Goal: Task Accomplishment & Management: Complete application form

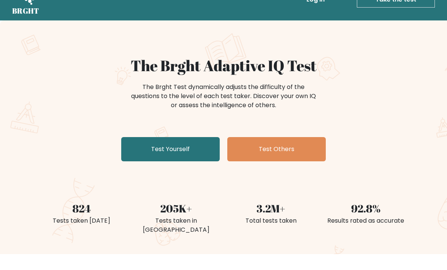
scroll to position [21, 0]
click at [158, 155] on link "Test Yourself" at bounding box center [170, 149] width 98 height 24
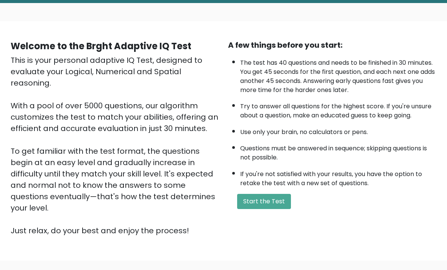
scroll to position [39, 0]
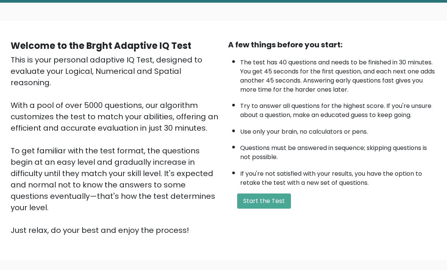
click at [283, 209] on button "Start the Test" at bounding box center [264, 201] width 54 height 15
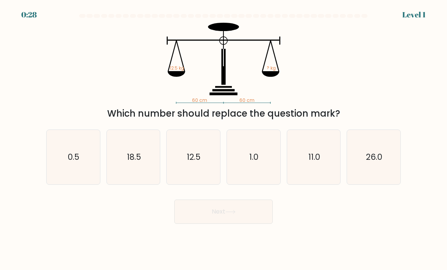
click at [200, 162] on text "12.5" at bounding box center [194, 157] width 14 height 11
click at [223, 139] on input "c. 12.5" at bounding box center [223, 137] width 0 height 4
radio input "true"
click at [241, 216] on button "Next" at bounding box center [223, 212] width 98 height 24
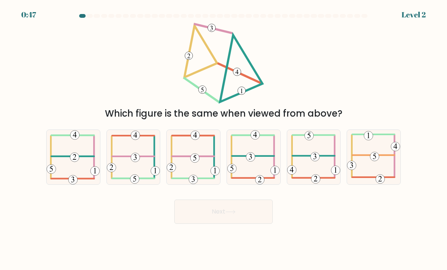
click at [137, 162] on 352 at bounding box center [135, 157] width 9 height 9
click at [223, 139] on input "b." at bounding box center [223, 137] width 0 height 4
radio input "true"
click at [222, 214] on button "Next" at bounding box center [223, 212] width 98 height 24
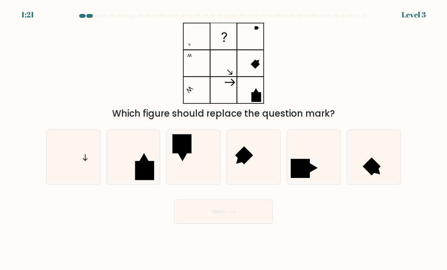
click at [95, 160] on icon at bounding box center [73, 157] width 53 height 53
click at [223, 139] on input "a." at bounding box center [223, 137] width 0 height 4
radio input "true"
click at [219, 224] on button "Next" at bounding box center [223, 212] width 98 height 24
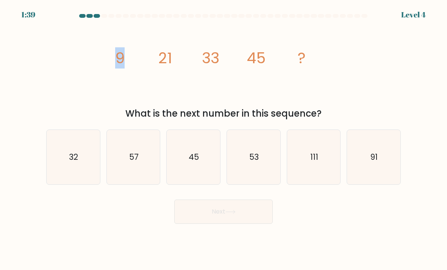
click at [126, 170] on icon "57" at bounding box center [133, 157] width 53 height 53
click at [223, 139] on input "b. 57" at bounding box center [223, 137] width 0 height 4
radio input "true"
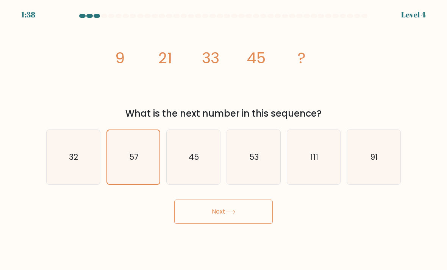
click at [239, 223] on button "Next" at bounding box center [223, 212] width 98 height 24
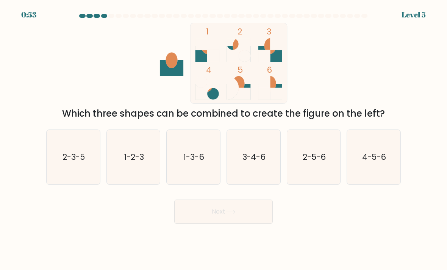
click at [205, 165] on icon "1-3-6" at bounding box center [193, 157] width 53 height 53
click at [223, 139] on input "c. 1-3-6" at bounding box center [223, 137] width 0 height 4
radio input "true"
click at [240, 223] on button "Next" at bounding box center [223, 212] width 98 height 24
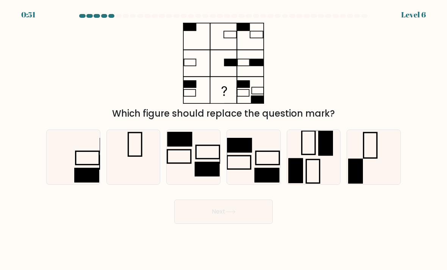
click at [243, 220] on button "Next" at bounding box center [223, 212] width 98 height 24
click at [394, 104] on div "Which figure should replace the question mark?" at bounding box center [224, 72] width 364 height 98
click at [99, 173] on icon at bounding box center [73, 157] width 53 height 53
click at [223, 139] on input "a." at bounding box center [223, 137] width 0 height 4
radio input "true"
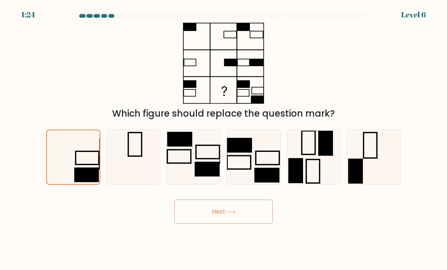
click at [252, 221] on button "Next" at bounding box center [223, 212] width 98 height 24
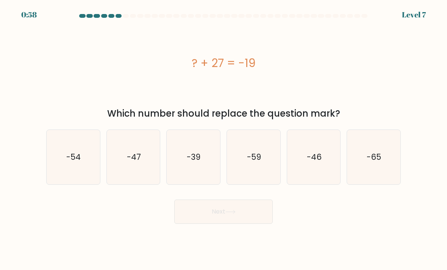
click at [322, 158] on icon "-46" at bounding box center [313, 157] width 53 height 53
click at [224, 139] on input "e. -46" at bounding box center [223, 137] width 0 height 4
radio input "true"
click at [256, 210] on button "Next" at bounding box center [223, 212] width 98 height 24
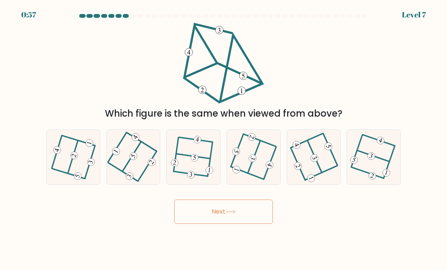
click at [255, 221] on button "Next" at bounding box center [223, 212] width 98 height 24
click at [359, 89] on div "Which figure is the same when viewed from above?" at bounding box center [224, 72] width 364 height 98
click at [328, 171] on icon at bounding box center [314, 157] width 44 height 44
click at [224, 139] on input "e." at bounding box center [223, 137] width 0 height 4
radio input "true"
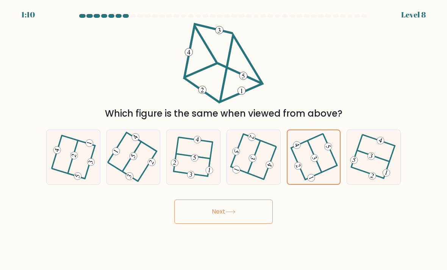
click at [256, 218] on button "Next" at bounding box center [223, 212] width 98 height 24
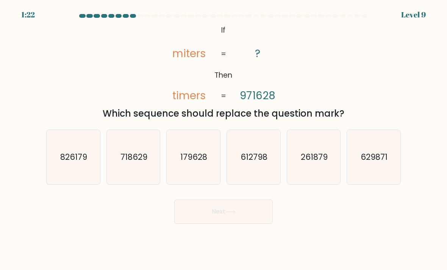
click at [397, 173] on icon "629871" at bounding box center [373, 157] width 53 height 53
click at [224, 139] on input "f. 629871" at bounding box center [223, 137] width 0 height 4
radio input "true"
click at [387, 162] on text "629871" at bounding box center [374, 157] width 27 height 11
click at [224, 139] on input "f. 629871" at bounding box center [223, 137] width 0 height 4
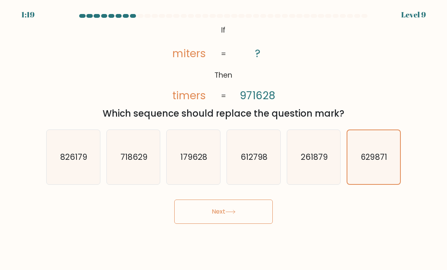
click at [333, 172] on icon "261879" at bounding box center [313, 157] width 53 height 53
click at [224, 139] on input "e. 261879" at bounding box center [223, 137] width 0 height 4
radio input "true"
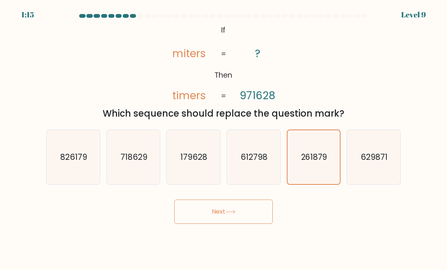
click at [204, 179] on icon "179628" at bounding box center [193, 157] width 53 height 53
click at [223, 139] on input "c. 179628" at bounding box center [223, 137] width 0 height 4
radio input "true"
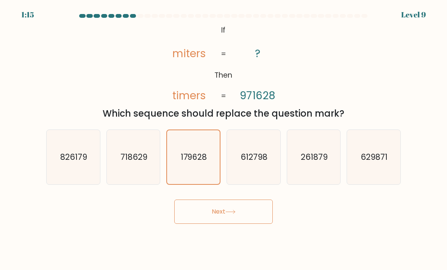
click at [233, 224] on button "Next" at bounding box center [223, 212] width 98 height 24
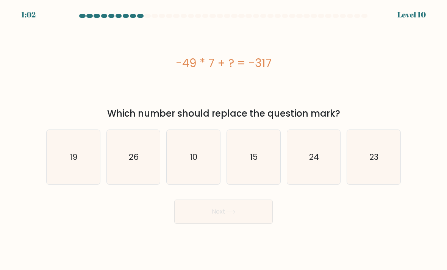
click at [151, 169] on icon "26" at bounding box center [133, 157] width 53 height 53
click at [223, 139] on input "b. 26" at bounding box center [223, 137] width 0 height 4
radio input "true"
click at [230, 214] on icon at bounding box center [230, 211] width 9 height 3
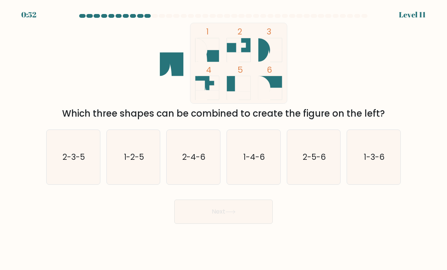
click at [255, 181] on icon "1-4-6" at bounding box center [253, 157] width 53 height 53
click at [224, 139] on input "d. 1-4-6" at bounding box center [223, 137] width 0 height 4
radio input "true"
click at [206, 170] on icon "2-4-6" at bounding box center [193, 157] width 53 height 53
click at [223, 139] on input "c. 2-4-6" at bounding box center [223, 137] width 0 height 4
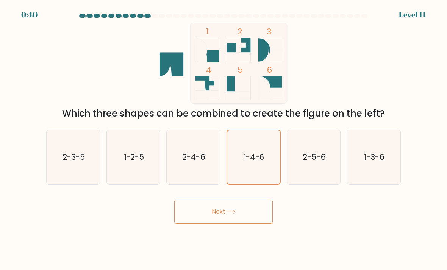
radio input "true"
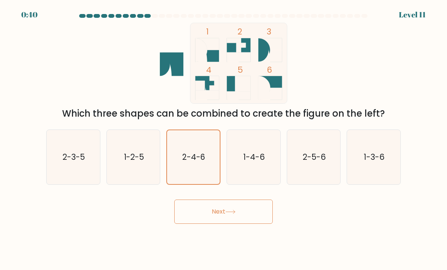
click at [245, 224] on button "Next" at bounding box center [223, 212] width 98 height 24
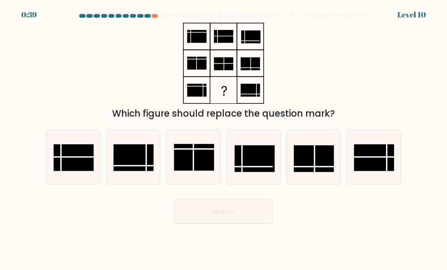
click at [251, 224] on button "Next" at bounding box center [223, 212] width 98 height 24
click at [381, 170] on rect at bounding box center [374, 157] width 40 height 27
click at [224, 139] on input "f." at bounding box center [223, 137] width 0 height 4
radio input "true"
click at [244, 224] on button "Next" at bounding box center [223, 212] width 98 height 24
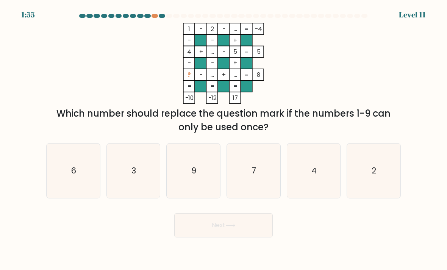
click at [156, 10] on div "1:55 Level 11" at bounding box center [223, 10] width 447 height 20
click at [153, 16] on div at bounding box center [155, 16] width 6 height 4
click at [152, 16] on div at bounding box center [155, 16] width 6 height 4
click at [197, 183] on icon "9" at bounding box center [193, 170] width 53 height 53
click at [223, 139] on input "c. 9" at bounding box center [223, 137] width 0 height 4
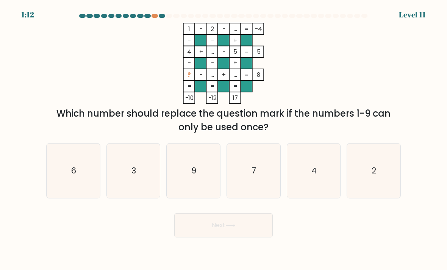
radio input "true"
click at [239, 237] on button "Next" at bounding box center [223, 225] width 98 height 24
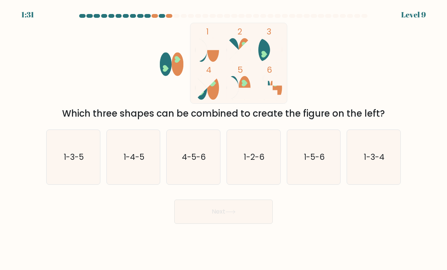
click at [203, 162] on text "4-5-6" at bounding box center [194, 157] width 24 height 11
click at [223, 139] on input "c. 4-5-6" at bounding box center [223, 137] width 0 height 4
radio input "true"
click at [255, 221] on button "Next" at bounding box center [223, 212] width 98 height 24
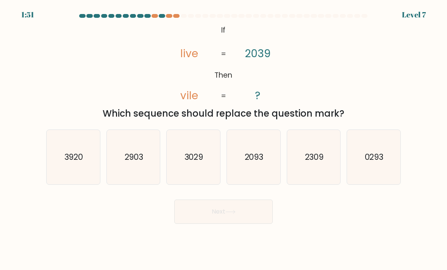
click at [204, 172] on icon "3029" at bounding box center [193, 157] width 53 height 53
click at [223, 139] on input "c. 3029" at bounding box center [223, 137] width 0 height 4
radio input "true"
click at [248, 220] on button "Next" at bounding box center [223, 212] width 98 height 24
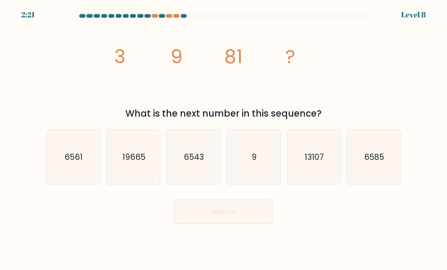
click at [83, 161] on icon "6561" at bounding box center [73, 157] width 53 height 53
click at [223, 139] on input "a. 6561" at bounding box center [223, 137] width 0 height 4
radio input "true"
click at [251, 224] on button "Next" at bounding box center [223, 212] width 98 height 24
click at [249, 223] on button "Next" at bounding box center [223, 212] width 98 height 24
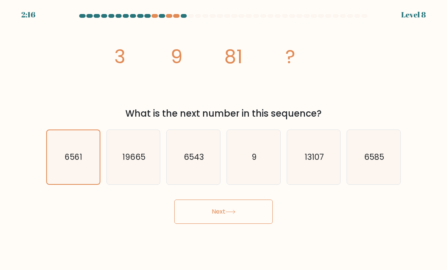
click at [258, 261] on body "2:16 Level 8" at bounding box center [223, 135] width 447 height 270
click at [236, 214] on icon at bounding box center [230, 212] width 10 height 4
click at [80, 162] on text "6561" at bounding box center [73, 157] width 17 height 11
click at [223, 139] on input "a. 6561" at bounding box center [223, 137] width 0 height 4
click at [234, 222] on button "Next" at bounding box center [223, 212] width 98 height 24
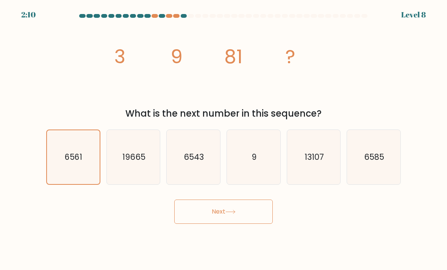
click at [246, 213] on button "Next" at bounding box center [223, 212] width 98 height 24
click at [245, 213] on button "Next" at bounding box center [223, 212] width 98 height 24
click at [230, 214] on icon at bounding box center [230, 212] width 10 height 4
click at [357, 75] on div "image/svg+xml 3 9 81 ? What is the next number in this sequence?" at bounding box center [224, 72] width 364 height 98
click at [355, 70] on div "image/svg+xml 3 9 81 ? What is the next number in this sequence?" at bounding box center [224, 72] width 364 height 98
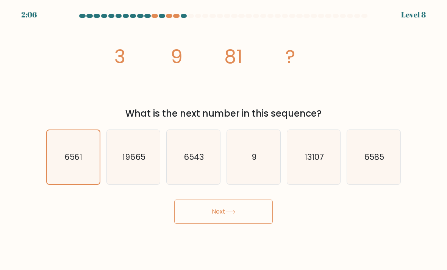
click at [250, 224] on button "Next" at bounding box center [223, 212] width 98 height 24
click at [245, 224] on button "Next" at bounding box center [223, 212] width 98 height 24
click at [147, 164] on icon "19665" at bounding box center [133, 157] width 53 height 53
click at [223, 139] on input "b. 19665" at bounding box center [223, 137] width 0 height 4
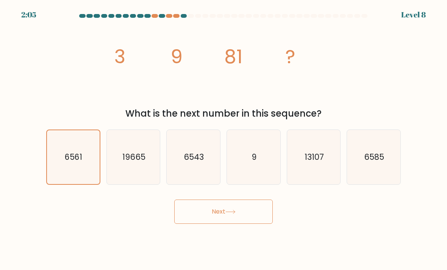
radio input "true"
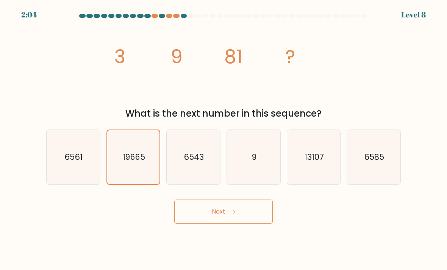
click at [81, 162] on text "6561" at bounding box center [74, 157] width 18 height 11
click at [223, 139] on input "a. 6561" at bounding box center [223, 137] width 0 height 4
radio input "true"
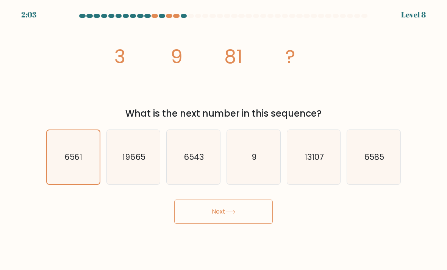
click at [234, 222] on button "Next" at bounding box center [223, 212] width 98 height 24
click at [248, 224] on button "Next" at bounding box center [223, 212] width 98 height 24
click at [247, 224] on button "Next" at bounding box center [223, 212] width 98 height 24
click at [250, 224] on button "Next" at bounding box center [223, 212] width 98 height 24
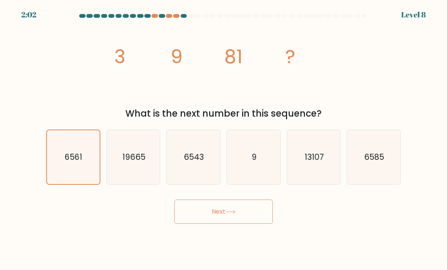
click at [252, 218] on button "Next" at bounding box center [223, 212] width 98 height 24
click at [246, 223] on button "Next" at bounding box center [223, 212] width 98 height 24
click at [247, 219] on button "Next" at bounding box center [223, 212] width 98 height 24
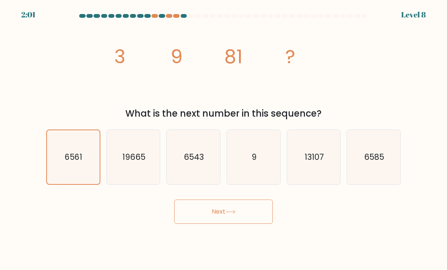
click at [247, 219] on button "Next" at bounding box center [223, 212] width 98 height 24
click at [245, 222] on button "Next" at bounding box center [223, 212] width 98 height 24
click at [244, 218] on button "Next" at bounding box center [223, 212] width 98 height 24
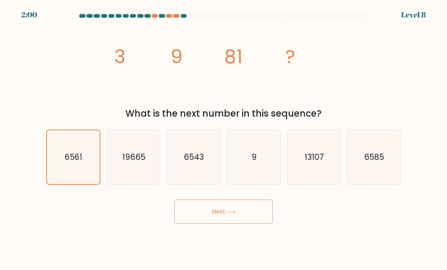
click at [241, 216] on button "Next" at bounding box center [223, 212] width 98 height 24
click at [244, 216] on button "Next" at bounding box center [223, 212] width 98 height 24
click at [244, 214] on button "Next" at bounding box center [223, 212] width 98 height 24
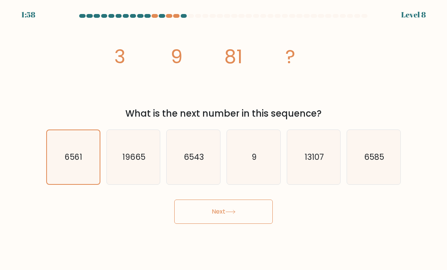
click at [244, 214] on button "Next" at bounding box center [223, 212] width 98 height 24
click at [255, 210] on button "Next" at bounding box center [223, 212] width 98 height 24
click at [247, 215] on button "Next" at bounding box center [223, 212] width 98 height 24
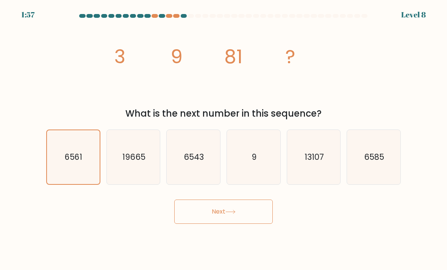
click at [241, 222] on button "Next" at bounding box center [223, 212] width 98 height 24
click at [245, 221] on button "Next" at bounding box center [223, 212] width 98 height 24
click at [242, 223] on button "Next" at bounding box center [223, 212] width 98 height 24
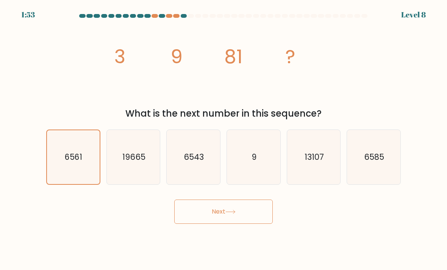
click at [142, 162] on text "19665" at bounding box center [133, 157] width 23 height 11
click at [223, 139] on input "b. 19665" at bounding box center [223, 137] width 0 height 4
radio input "true"
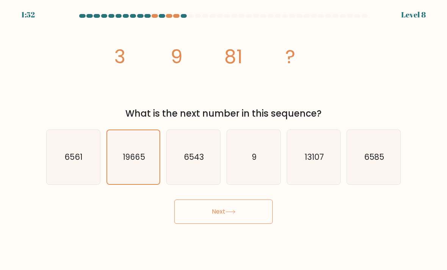
click at [219, 219] on button "Next" at bounding box center [223, 212] width 98 height 24
click at [248, 216] on button "Next" at bounding box center [223, 212] width 98 height 24
click at [242, 220] on button "Next" at bounding box center [223, 212] width 98 height 24
click at [242, 219] on button "Next" at bounding box center [223, 212] width 98 height 24
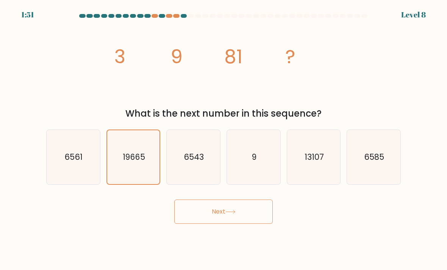
click at [237, 224] on button "Next" at bounding box center [223, 212] width 98 height 24
click at [82, 162] on text "6561" at bounding box center [74, 157] width 18 height 11
click at [223, 139] on input "a. 6561" at bounding box center [223, 137] width 0 height 4
radio input "true"
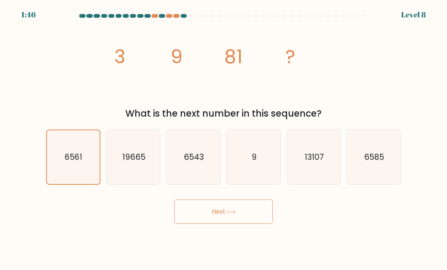
click at [247, 219] on button "Next" at bounding box center [223, 212] width 98 height 24
click at [244, 217] on button "Next" at bounding box center [223, 212] width 98 height 24
click at [243, 216] on button "Next" at bounding box center [223, 212] width 98 height 24
click at [234, 223] on button "Next" at bounding box center [223, 212] width 98 height 24
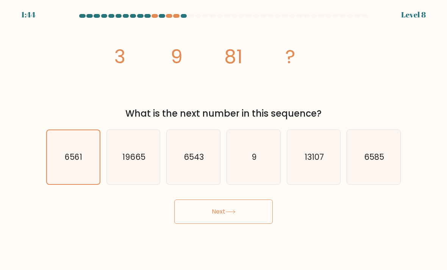
click at [238, 219] on button "Next" at bounding box center [223, 212] width 98 height 24
click at [250, 224] on button "Next" at bounding box center [223, 212] width 98 height 24
click at [251, 224] on button "Next" at bounding box center [223, 212] width 98 height 24
click at [255, 234] on body "1:43 Level 8" at bounding box center [223, 135] width 447 height 270
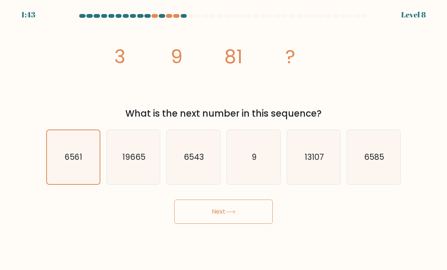
click at [252, 224] on button "Next" at bounding box center [223, 212] width 98 height 24
click at [245, 222] on button "Next" at bounding box center [223, 212] width 98 height 24
click at [241, 218] on button "Next" at bounding box center [223, 212] width 98 height 24
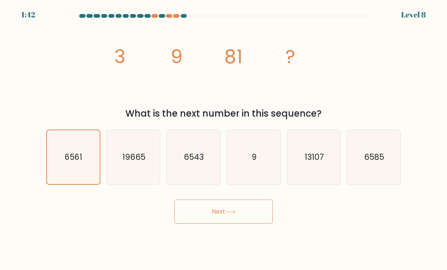
click at [241, 218] on button "Next" at bounding box center [223, 212] width 98 height 24
click at [240, 220] on button "Next" at bounding box center [223, 212] width 98 height 24
click at [246, 220] on button "Next" at bounding box center [223, 212] width 98 height 24
click at [287, 175] on icon "13107" at bounding box center [313, 157] width 53 height 53
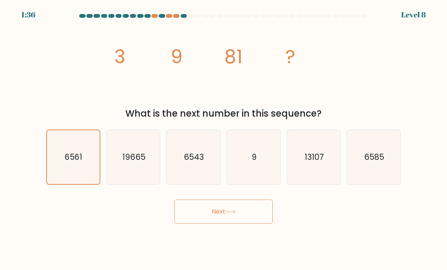
click at [224, 139] on input "e. 13107" at bounding box center [223, 137] width 0 height 4
radio input "true"
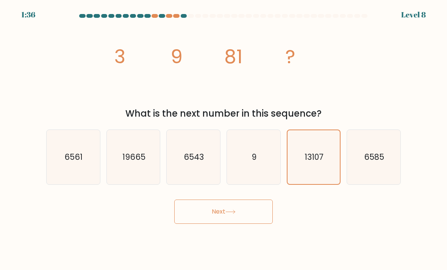
click at [260, 179] on icon "9" at bounding box center [253, 157] width 53 height 53
click at [224, 139] on input "d. 9" at bounding box center [223, 137] width 0 height 4
radio input "true"
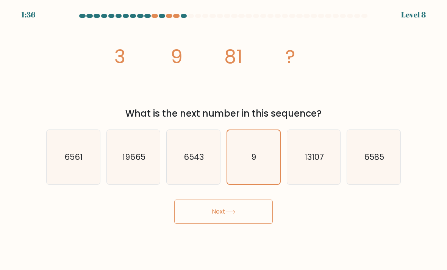
click at [258, 219] on button "Next" at bounding box center [223, 212] width 98 height 24
click at [257, 219] on button "Next" at bounding box center [223, 212] width 98 height 24
click at [234, 216] on button "Next" at bounding box center [223, 212] width 98 height 24
click at [234, 215] on button "Next" at bounding box center [223, 212] width 98 height 24
click at [343, 180] on div "e. 13107" at bounding box center [314, 157] width 60 height 55
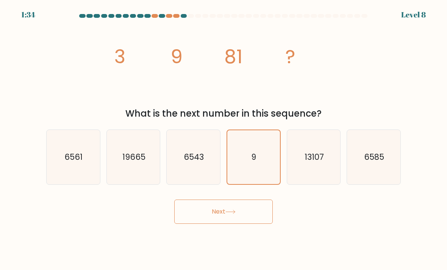
click at [346, 163] on div "f. 6585" at bounding box center [374, 157] width 60 height 55
click at [331, 180] on icon "13107" at bounding box center [313, 157] width 53 height 53
click at [224, 139] on input "e. 13107" at bounding box center [223, 137] width 0 height 4
radio input "true"
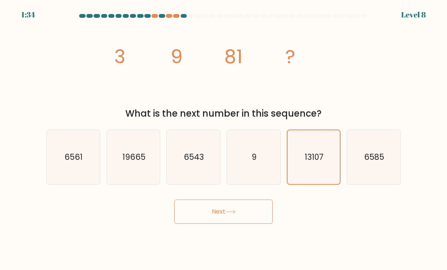
click at [329, 172] on icon "13107" at bounding box center [313, 157] width 53 height 53
click at [224, 139] on input "e. 13107" at bounding box center [223, 137] width 0 height 4
click at [361, 169] on icon "6585" at bounding box center [373, 157] width 53 height 53
click at [224, 139] on input "f. 6585" at bounding box center [223, 137] width 0 height 4
radio input "true"
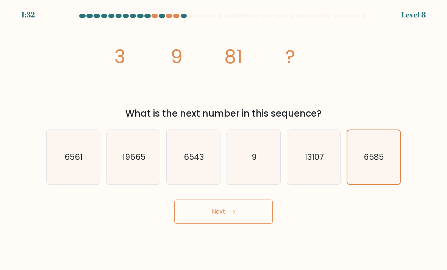
click at [366, 161] on text "6585" at bounding box center [374, 157] width 20 height 11
click at [224, 139] on input "f. 6585" at bounding box center [223, 137] width 0 height 4
click at [373, 162] on text "6585" at bounding box center [374, 157] width 20 height 11
click at [224, 139] on input "f. 6585" at bounding box center [223, 137] width 0 height 4
click at [259, 224] on button "Next" at bounding box center [223, 212] width 98 height 24
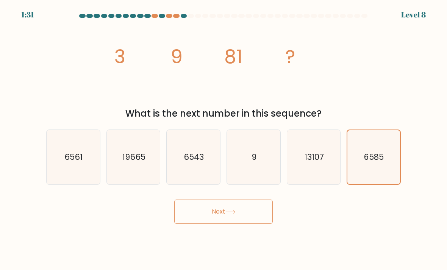
click at [258, 224] on button "Next" at bounding box center [223, 212] width 98 height 24
click at [74, 156] on icon "6561" at bounding box center [73, 157] width 53 height 53
click at [223, 139] on input "a. 6561" at bounding box center [223, 137] width 0 height 4
radio input "true"
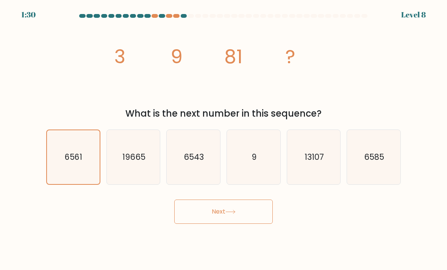
click at [257, 218] on button "Next" at bounding box center [223, 212] width 98 height 24
click at [257, 217] on button "Next" at bounding box center [223, 212] width 98 height 24
click at [250, 216] on button "Next" at bounding box center [223, 212] width 98 height 24
click at [241, 224] on button "Next" at bounding box center [223, 212] width 98 height 24
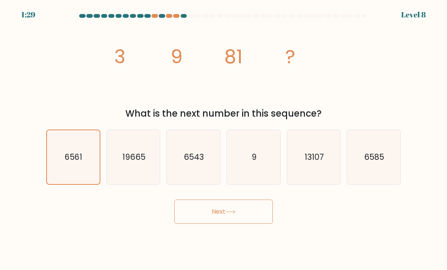
click at [241, 224] on button "Next" at bounding box center [223, 212] width 98 height 24
click at [234, 224] on button "Next" at bounding box center [223, 212] width 98 height 24
click at [236, 234] on body "1:29 Level 8" at bounding box center [223, 135] width 447 height 270
click at [237, 238] on body "1:29 Level 8" at bounding box center [223, 135] width 447 height 270
click at [244, 224] on button "Next" at bounding box center [223, 212] width 98 height 24
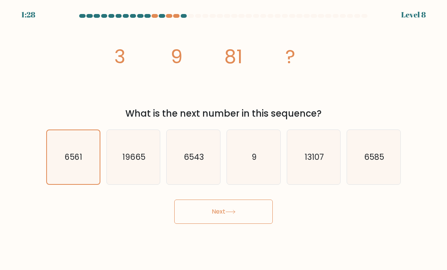
click at [244, 224] on button "Next" at bounding box center [223, 212] width 98 height 24
click at [245, 224] on button "Next" at bounding box center [223, 212] width 98 height 24
click at [242, 236] on body "1:27 Level 8" at bounding box center [223, 135] width 447 height 270
click at [237, 213] on button "Next" at bounding box center [223, 212] width 98 height 24
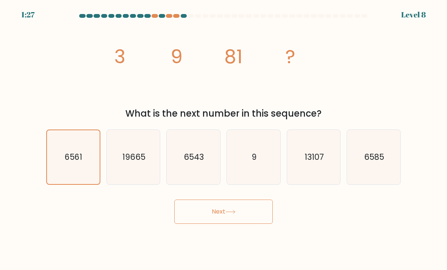
click at [237, 213] on button "Next" at bounding box center [223, 212] width 98 height 24
click at [254, 224] on button "Next" at bounding box center [223, 212] width 98 height 24
click at [253, 224] on button "Next" at bounding box center [223, 212] width 98 height 24
click at [242, 219] on button "Next" at bounding box center [223, 212] width 98 height 24
click at [242, 218] on button "Next" at bounding box center [223, 212] width 98 height 24
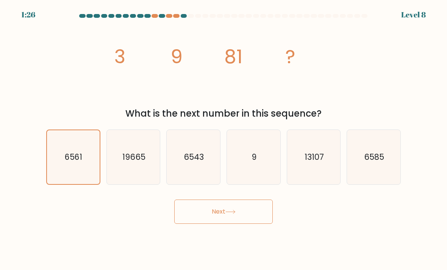
click at [244, 214] on button "Next" at bounding box center [223, 212] width 98 height 24
click at [246, 212] on button "Next" at bounding box center [223, 212] width 98 height 24
click at [245, 212] on button "Next" at bounding box center [223, 212] width 98 height 24
click at [244, 221] on button "Next" at bounding box center [223, 212] width 98 height 24
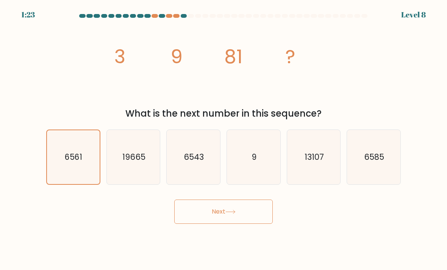
click at [297, 104] on icon "image/svg+xml 3 9 81 ?" at bounding box center [223, 63] width 227 height 81
click at [76, 157] on icon "6561" at bounding box center [73, 157] width 53 height 53
click at [223, 139] on input "a. 6561" at bounding box center [223, 137] width 0 height 4
radio input "true"
click at [240, 224] on button "Next" at bounding box center [223, 212] width 98 height 24
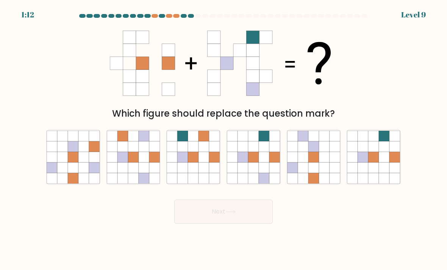
click at [234, 214] on icon at bounding box center [230, 212] width 10 height 4
click at [270, 162] on icon at bounding box center [274, 157] width 11 height 11
click at [224, 139] on input "d." at bounding box center [223, 137] width 0 height 4
radio input "true"
click at [238, 223] on button "Next" at bounding box center [223, 212] width 98 height 24
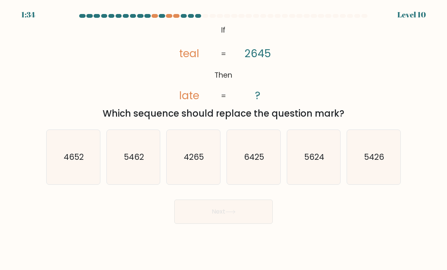
click at [140, 162] on text "5462" at bounding box center [134, 157] width 20 height 11
click at [223, 139] on input "b. 5462" at bounding box center [223, 137] width 0 height 4
radio input "true"
click at [383, 162] on text "5426" at bounding box center [374, 157] width 20 height 11
click at [224, 139] on input "f. 5426" at bounding box center [223, 137] width 0 height 4
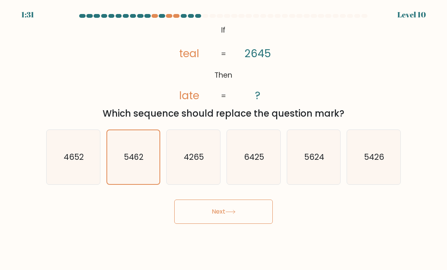
radio input "true"
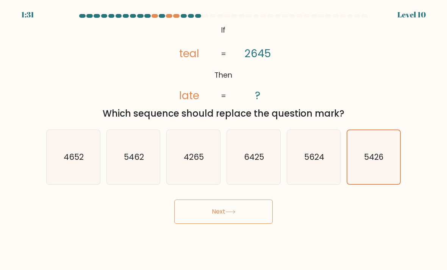
click at [257, 220] on button "Next" at bounding box center [223, 212] width 98 height 24
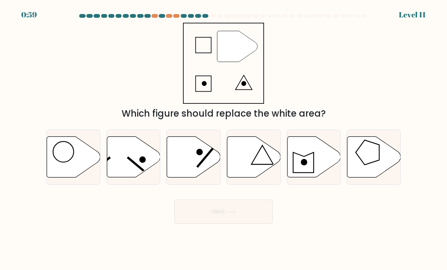
click at [311, 162] on icon at bounding box center [313, 157] width 53 height 41
click at [224, 139] on input "e." at bounding box center [223, 137] width 0 height 4
radio input "true"
click at [255, 216] on button "Next" at bounding box center [223, 212] width 98 height 24
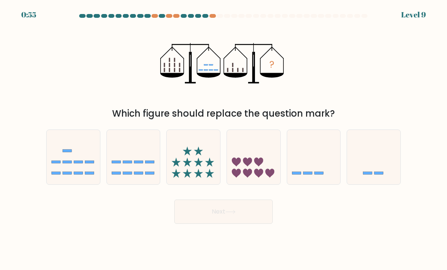
click at [373, 169] on icon at bounding box center [373, 157] width 53 height 44
click at [224, 139] on input "f." at bounding box center [223, 137] width 0 height 4
radio input "true"
click at [252, 216] on button "Next" at bounding box center [223, 212] width 98 height 24
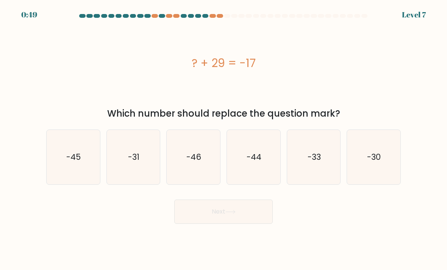
click at [150, 176] on icon "-31" at bounding box center [133, 157] width 53 height 53
click at [223, 139] on input "b. -31" at bounding box center [223, 137] width 0 height 4
radio input "true"
click at [251, 220] on button "Next" at bounding box center [223, 212] width 98 height 24
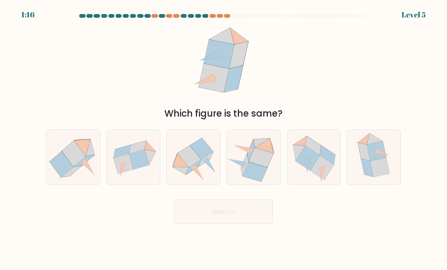
click at [324, 162] on icon at bounding box center [328, 154] width 16 height 19
click at [224, 139] on input "e." at bounding box center [223, 137] width 0 height 4
radio input "true"
click at [252, 216] on button "Next" at bounding box center [223, 212] width 98 height 24
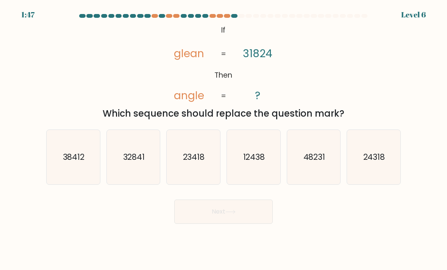
click at [376, 184] on icon "24318" at bounding box center [373, 157] width 53 height 53
click at [224, 139] on input "f. 24318" at bounding box center [223, 137] width 0 height 4
radio input "true"
click at [247, 218] on button "Next" at bounding box center [223, 212] width 98 height 24
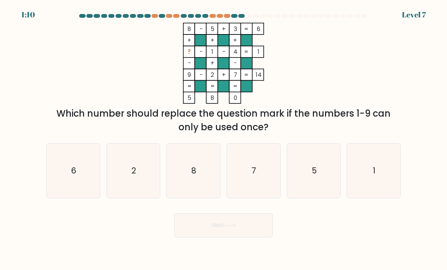
click at [81, 180] on icon "6" at bounding box center [73, 170] width 53 height 53
click at [223, 139] on input "a. 6" at bounding box center [223, 137] width 0 height 4
radio input "true"
click at [242, 233] on button "Next" at bounding box center [223, 225] width 98 height 24
click at [246, 237] on button "Next" at bounding box center [223, 225] width 98 height 24
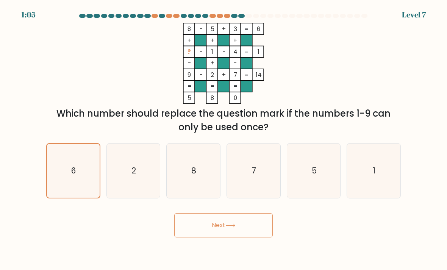
click at [233, 237] on button "Next" at bounding box center [223, 225] width 98 height 24
click at [241, 237] on button "Next" at bounding box center [223, 225] width 98 height 24
click at [231, 237] on button "Next" at bounding box center [223, 225] width 98 height 24
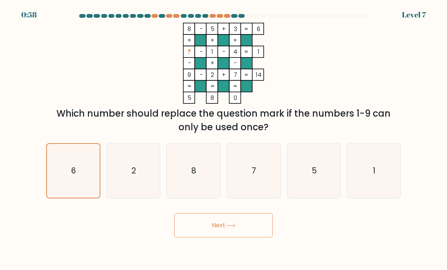
click at [234, 228] on icon at bounding box center [230, 225] width 10 height 4
click at [253, 233] on button "Next" at bounding box center [223, 225] width 98 height 24
click at [252, 232] on button "Next" at bounding box center [223, 225] width 98 height 24
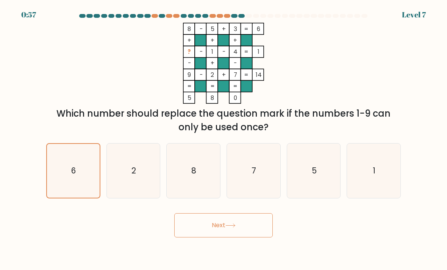
click at [247, 234] on button "Next" at bounding box center [223, 225] width 98 height 24
click at [242, 235] on button "Next" at bounding box center [223, 225] width 98 height 24
click at [242, 234] on button "Next" at bounding box center [223, 225] width 98 height 24
click at [243, 232] on button "Next" at bounding box center [223, 225] width 98 height 24
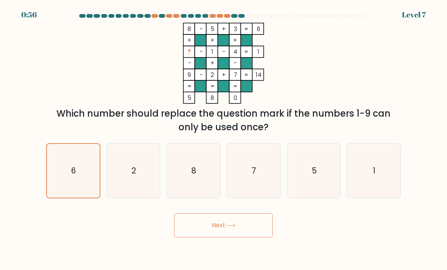
click at [243, 231] on button "Next" at bounding box center [223, 225] width 98 height 24
click at [244, 237] on button "Next" at bounding box center [223, 225] width 98 height 24
click at [82, 164] on icon "6" at bounding box center [73, 170] width 53 height 53
click at [223, 139] on input "a. 6" at bounding box center [223, 137] width 0 height 4
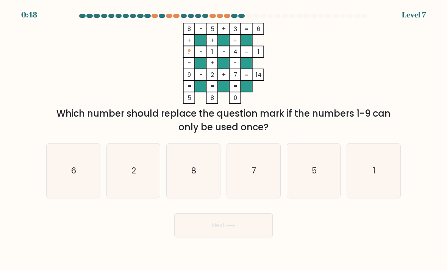
radio input "true"
click at [245, 215] on button "Next" at bounding box center [223, 225] width 98 height 24
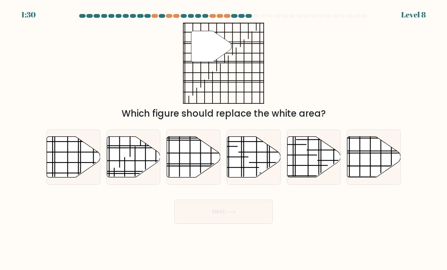
scroll to position [0, 0]
click at [378, 168] on icon at bounding box center [373, 157] width 53 height 41
click at [224, 139] on input "f." at bounding box center [223, 137] width 0 height 4
radio input "true"
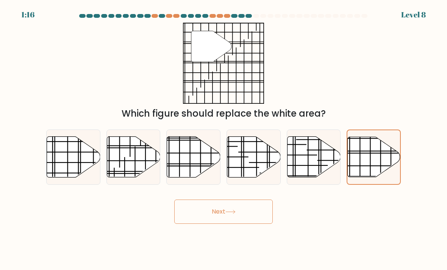
click at [249, 224] on button "Next" at bounding box center [223, 212] width 98 height 24
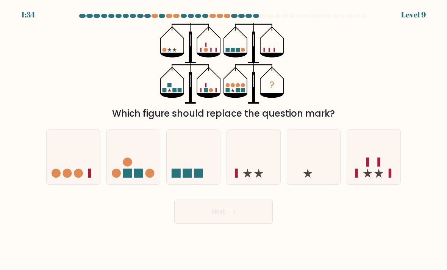
click at [69, 175] on icon at bounding box center [73, 157] width 53 height 44
click at [223, 139] on input "a." at bounding box center [223, 137] width 0 height 4
radio input "true"
click at [260, 219] on button "Next" at bounding box center [223, 212] width 98 height 24
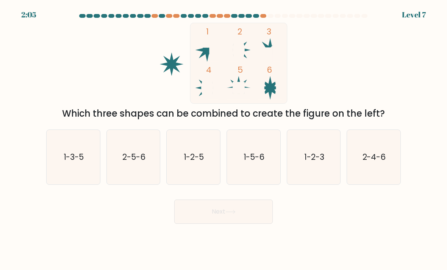
click at [269, 169] on icon "1-5-6" at bounding box center [253, 157] width 53 height 53
click at [224, 139] on input "d. 1-5-6" at bounding box center [223, 137] width 0 height 4
radio input "true"
click at [253, 223] on button "Next" at bounding box center [223, 212] width 98 height 24
